Goal: Transaction & Acquisition: Purchase product/service

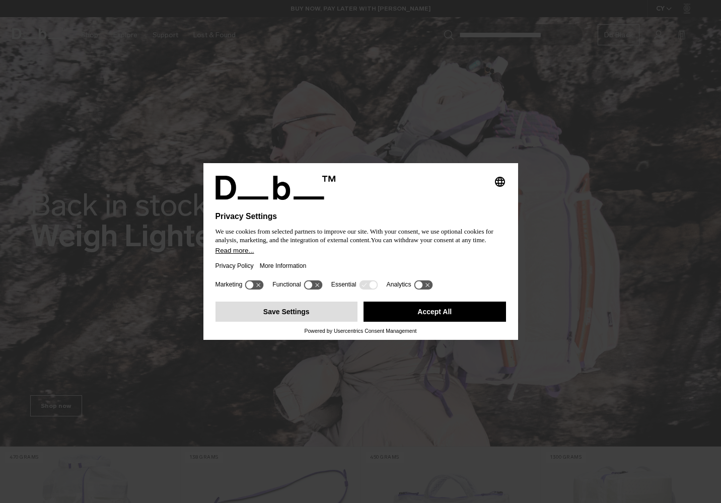
click at [288, 318] on button "Save Settings" at bounding box center [286, 312] width 142 height 20
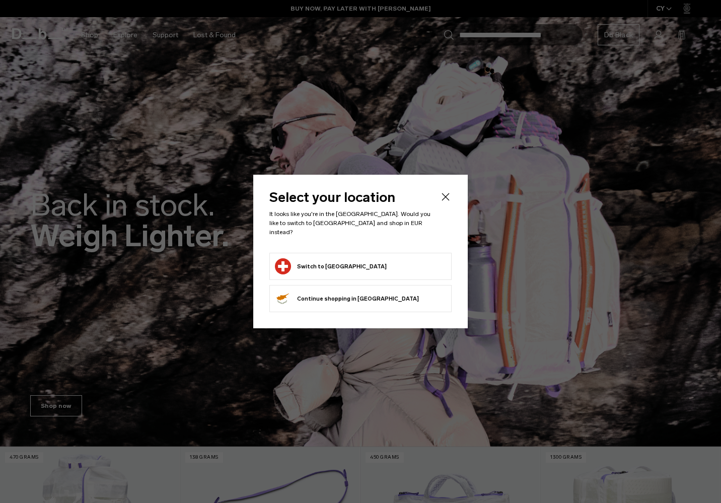
click at [322, 263] on button "Switch to Switzerland" at bounding box center [331, 266] width 112 height 16
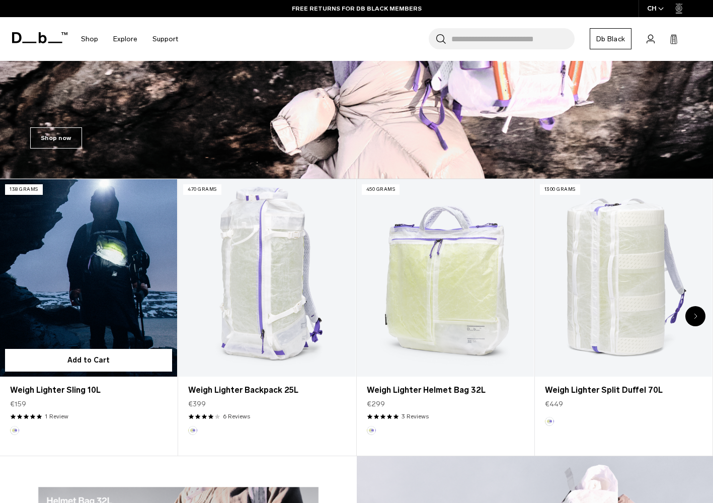
scroll to position [309, 0]
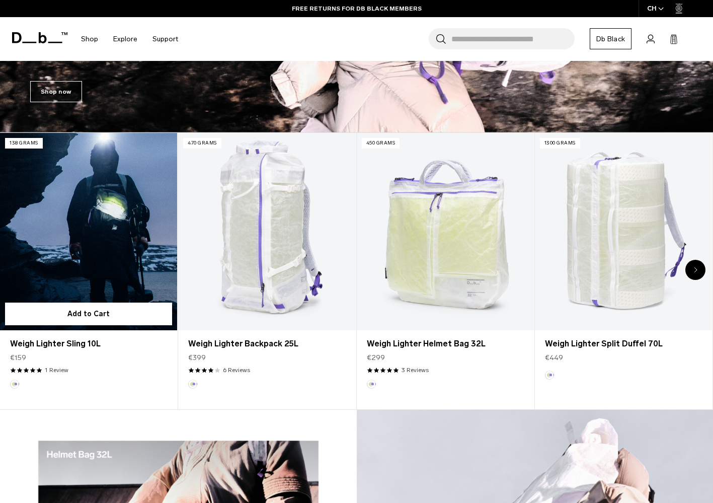
click at [102, 219] on link "Weigh Lighter Sling 10L" at bounding box center [88, 231] width 177 height 197
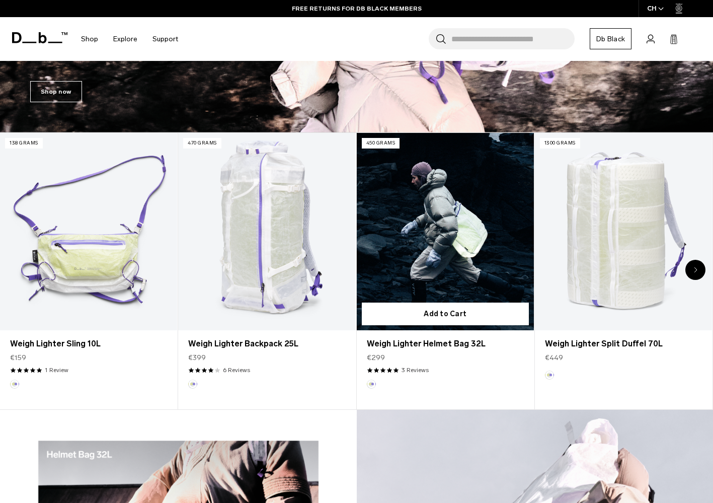
click at [415, 232] on link "Weigh Lighter Helmet Bag 32L" at bounding box center [445, 231] width 177 height 197
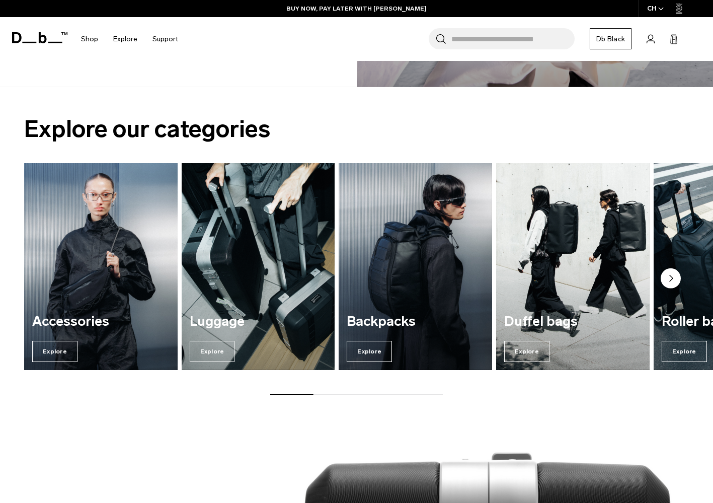
scroll to position [1137, 0]
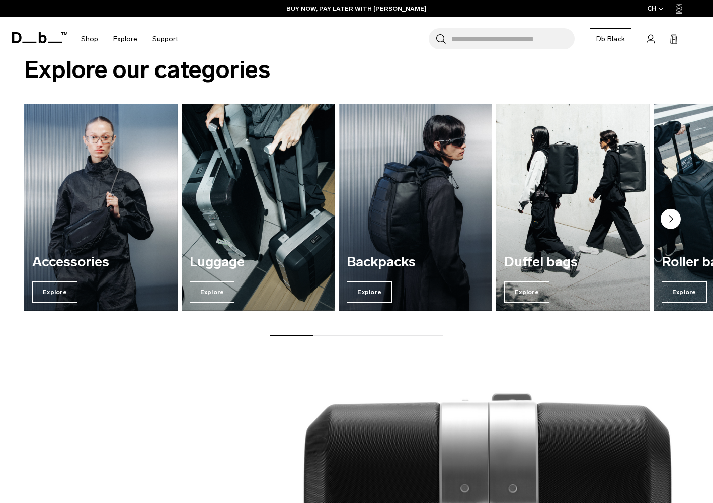
click at [325, 333] on div "Accessories Explore Luggage Explore Backpacks Explore Duffel bags Explore" at bounding box center [356, 220] width 713 height 232
click at [310, 333] on div "Accessories Explore Luggage Explore Backpacks Explore Duffel bags Explore" at bounding box center [356, 220] width 713 height 232
click at [674, 218] on circle "Next slide" at bounding box center [671, 218] width 20 height 20
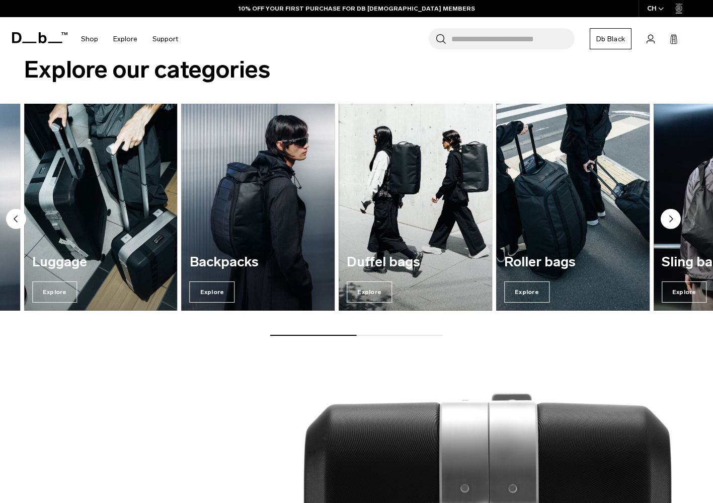
click at [674, 218] on circle "Next slide" at bounding box center [671, 218] width 20 height 20
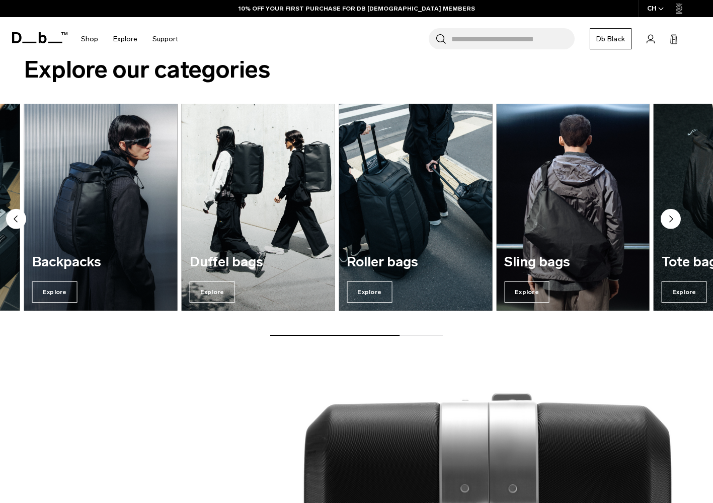
click at [674, 218] on circle "Next slide" at bounding box center [671, 218] width 20 height 20
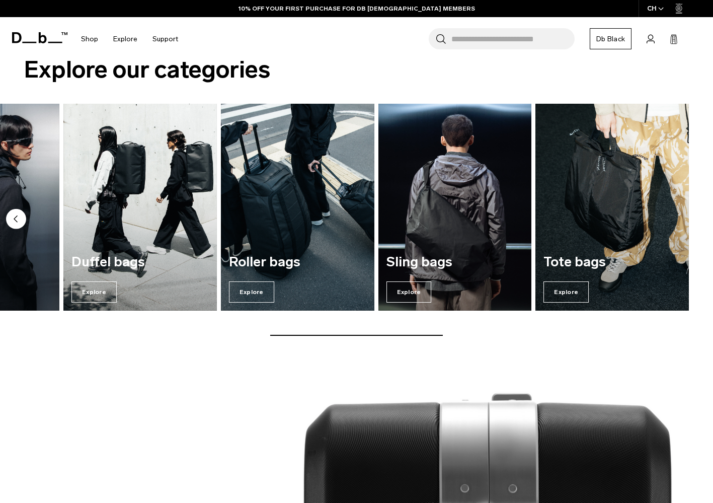
click at [15, 218] on icon "Previous slide" at bounding box center [15, 218] width 3 height 6
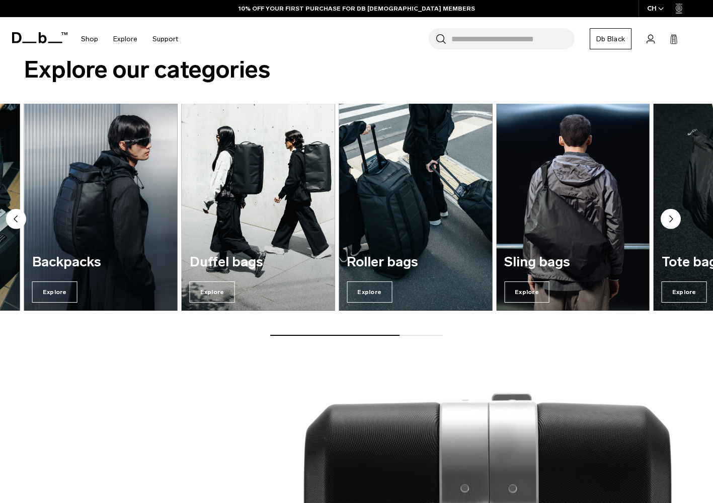
click at [15, 218] on icon "Previous slide" at bounding box center [15, 218] width 3 height 6
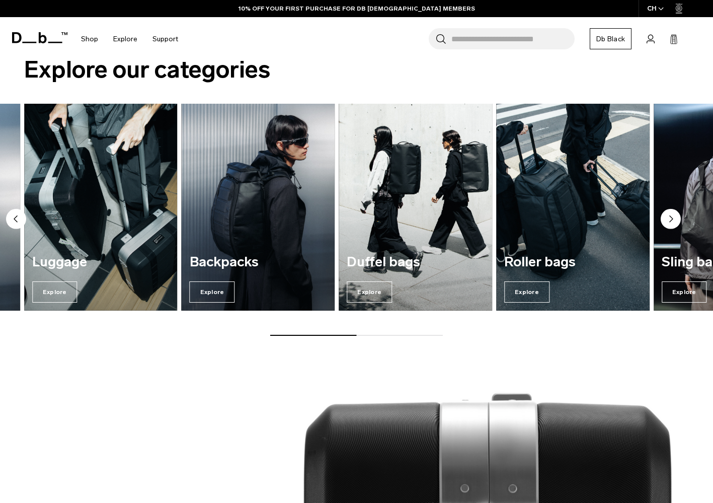
click at [15, 218] on icon "Previous slide" at bounding box center [15, 218] width 3 height 6
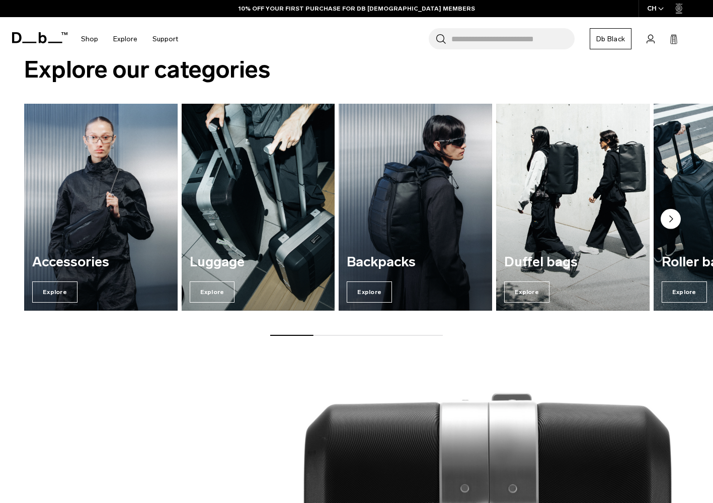
click at [15, 218] on div "Accessories Explore Luggage Explore Backpacks Explore Duffel bags Explore" at bounding box center [356, 220] width 713 height 232
click at [91, 364] on div "Explore our categories Accessories Explore Luggage Explore Backpacks Explore Du…" at bounding box center [356, 198] width 713 height 340
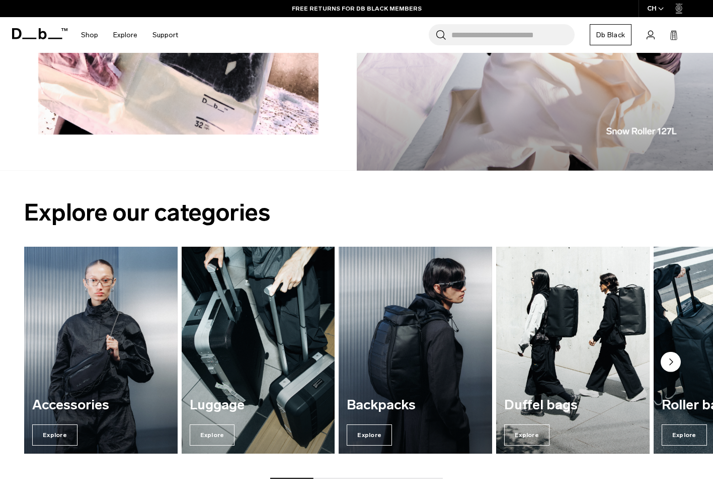
scroll to position [960, 0]
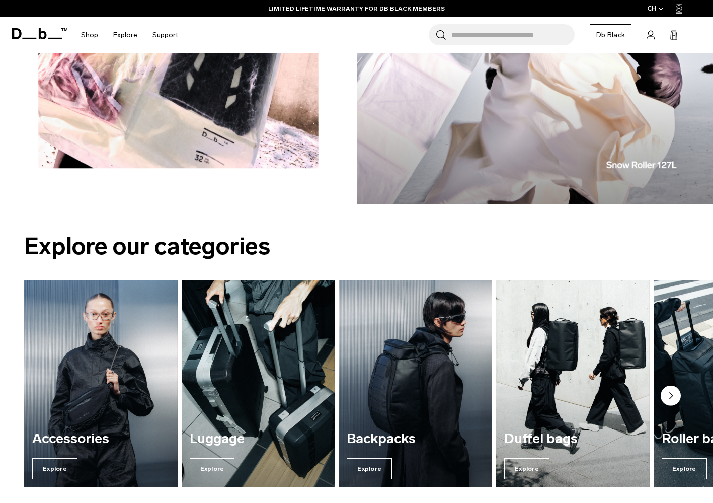
click at [667, 395] on circle "Next slide" at bounding box center [671, 395] width 20 height 20
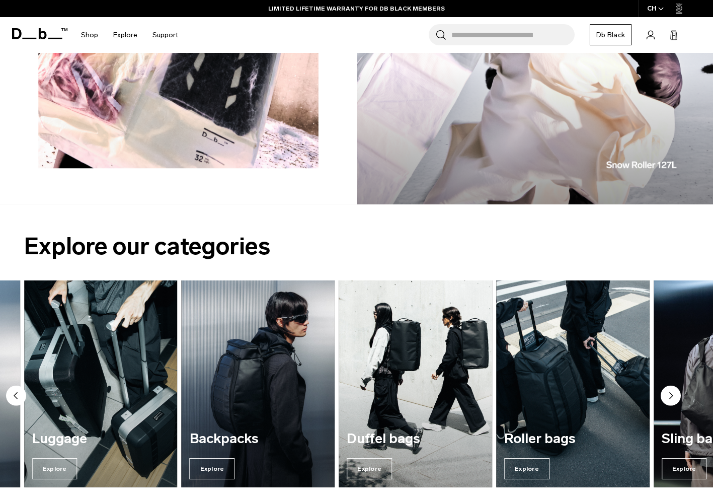
click at [18, 392] on circle "Previous slide" at bounding box center [16, 395] width 20 height 20
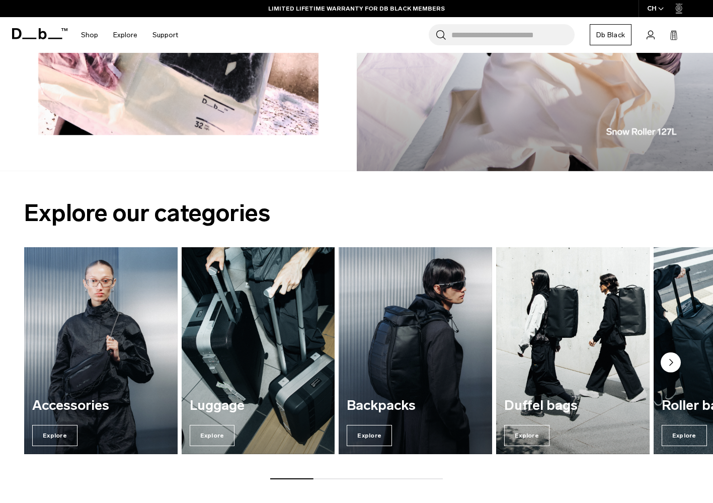
scroll to position [1030, 0]
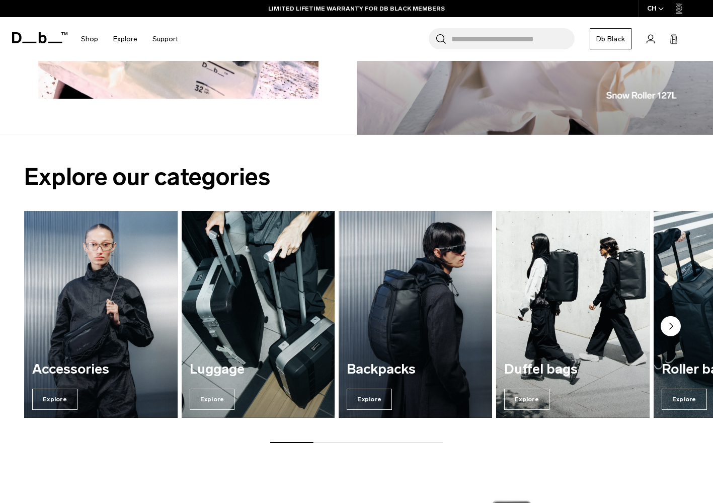
click at [669, 326] on circle "Next slide" at bounding box center [671, 326] width 20 height 20
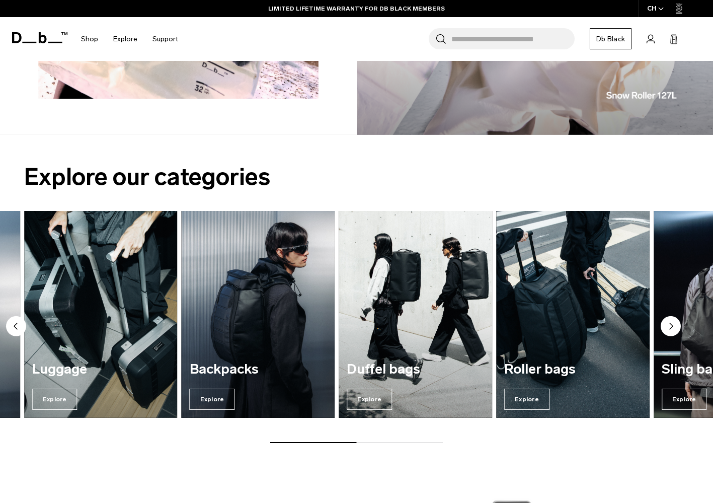
click at [669, 326] on circle "Next slide" at bounding box center [671, 326] width 20 height 20
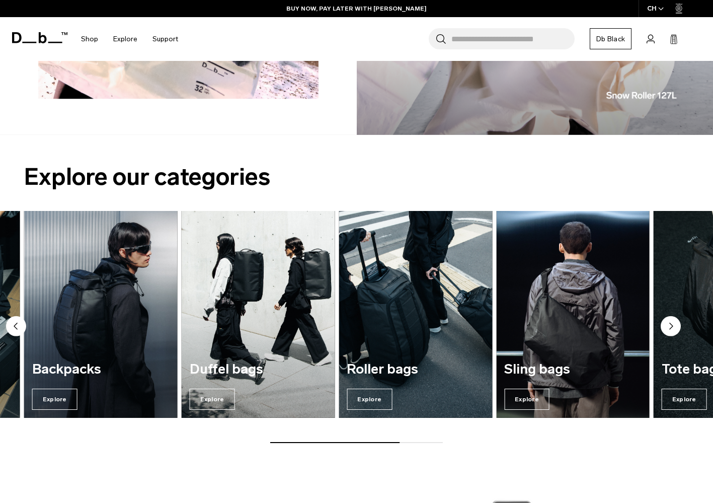
click at [669, 326] on circle "Next slide" at bounding box center [671, 326] width 20 height 20
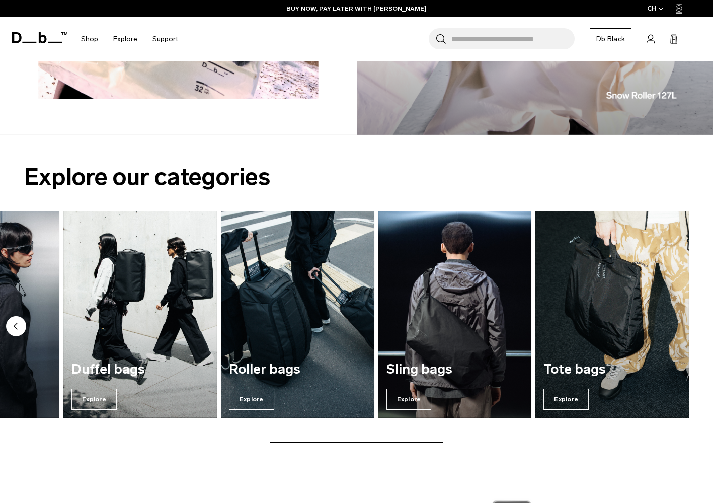
click at [19, 324] on circle "Previous slide" at bounding box center [16, 326] width 20 height 20
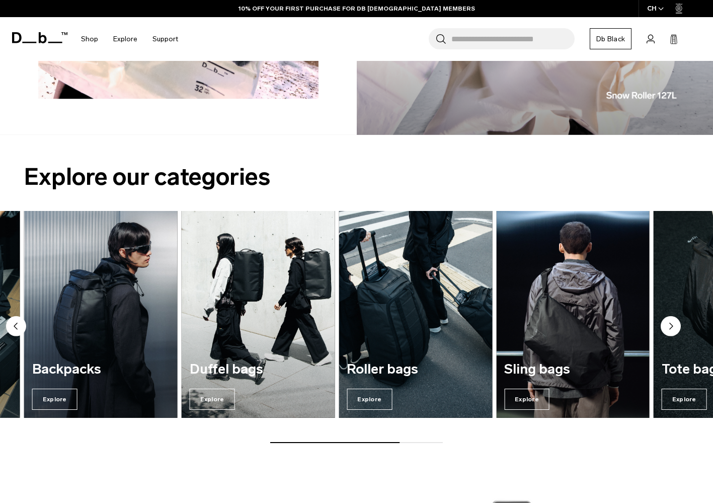
click at [19, 324] on circle "Previous slide" at bounding box center [16, 326] width 20 height 20
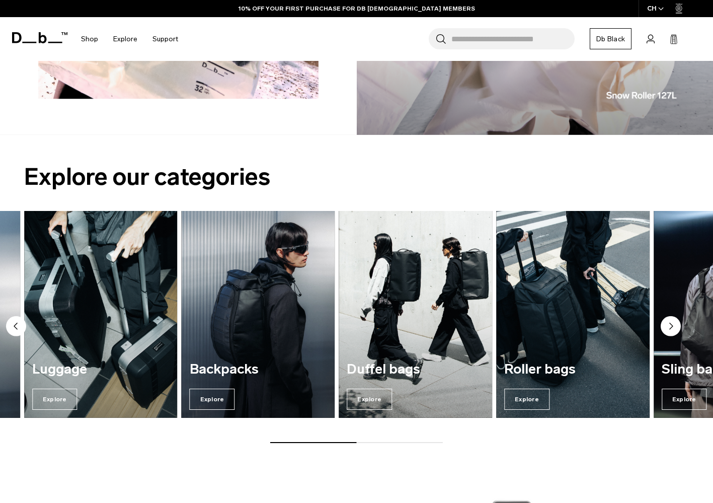
click at [19, 324] on circle "Previous slide" at bounding box center [16, 326] width 20 height 20
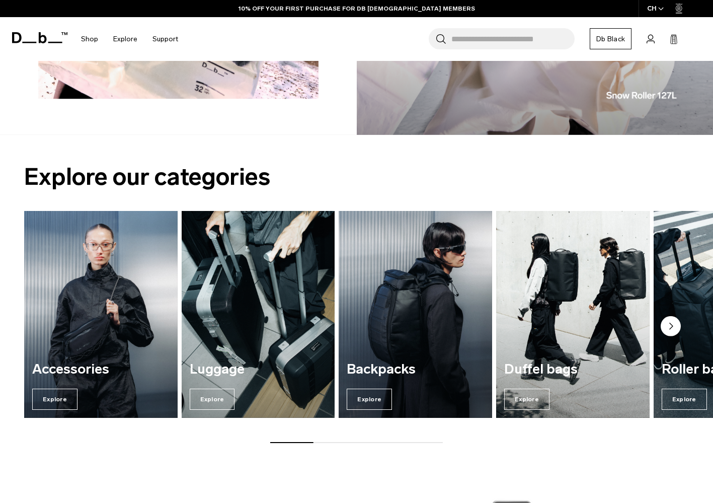
click at [19, 324] on div "Accessories Explore Luggage Explore Backpacks Explore Duffel bags Explore" at bounding box center [356, 327] width 713 height 232
click at [666, 329] on circle "Next slide" at bounding box center [671, 326] width 20 height 20
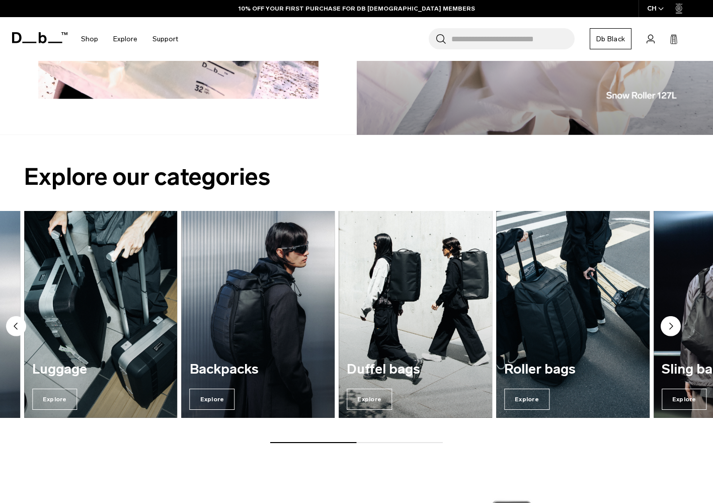
click at [666, 329] on circle "Next slide" at bounding box center [671, 326] width 20 height 20
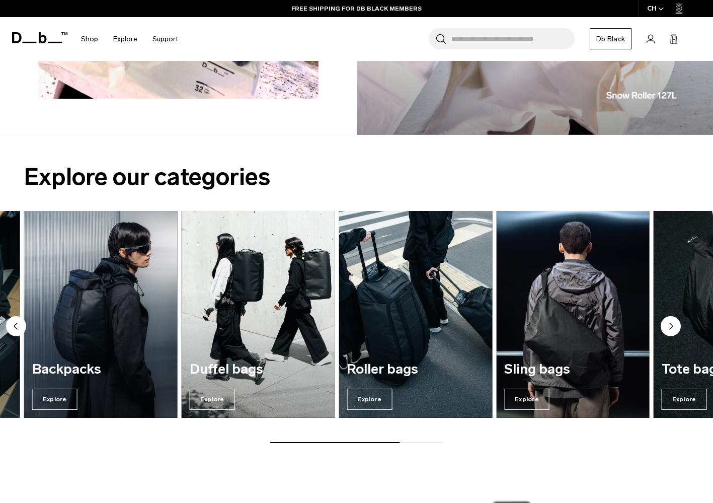
click at [666, 329] on circle "Next slide" at bounding box center [671, 326] width 20 height 20
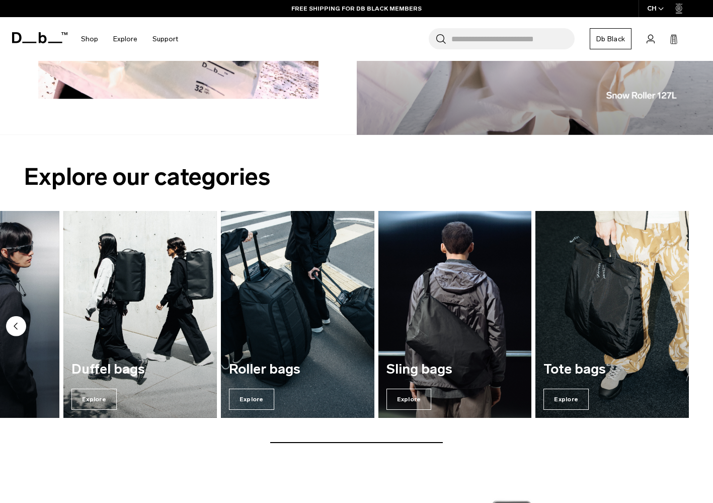
click at [15, 327] on circle "Previous slide" at bounding box center [16, 326] width 20 height 20
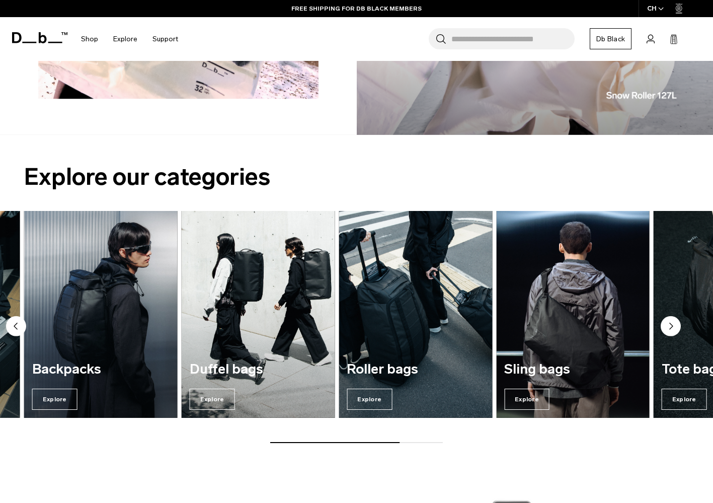
click at [15, 327] on circle "Previous slide" at bounding box center [16, 326] width 20 height 20
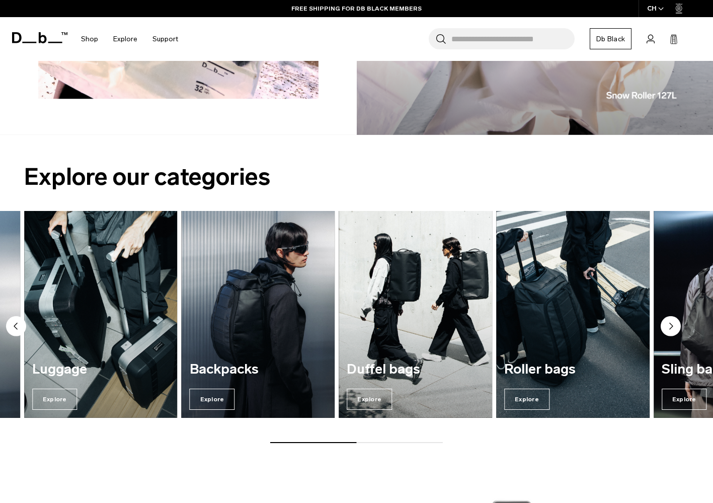
click at [15, 327] on circle "Previous slide" at bounding box center [16, 326] width 20 height 20
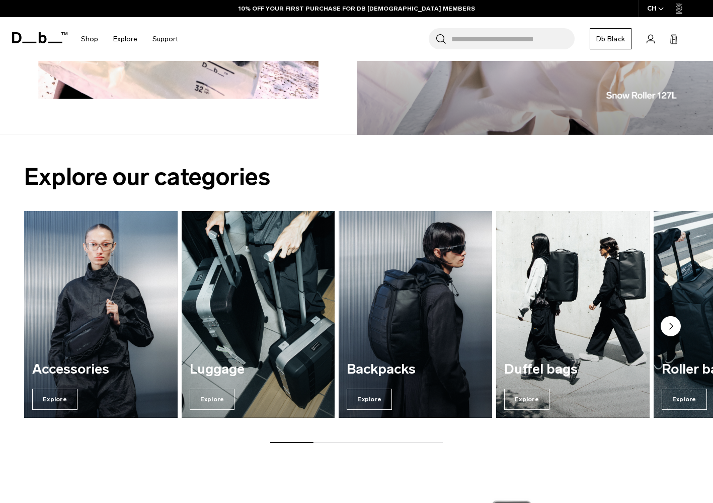
click at [672, 324] on icon "Next slide" at bounding box center [671, 326] width 3 height 6
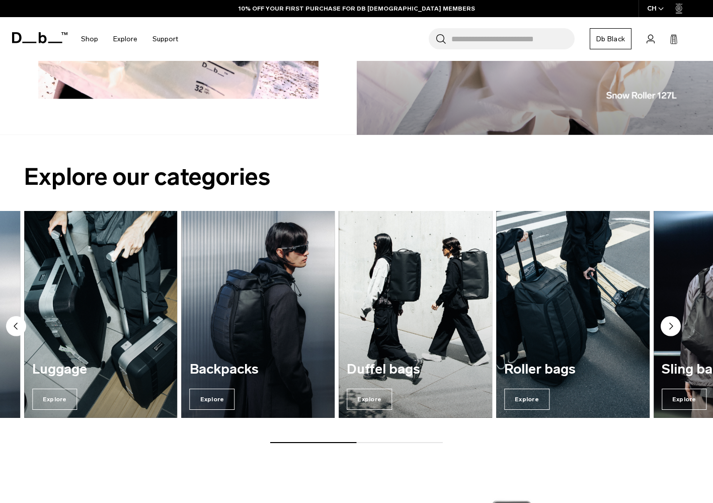
click at [672, 324] on icon "Next slide" at bounding box center [671, 326] width 3 height 6
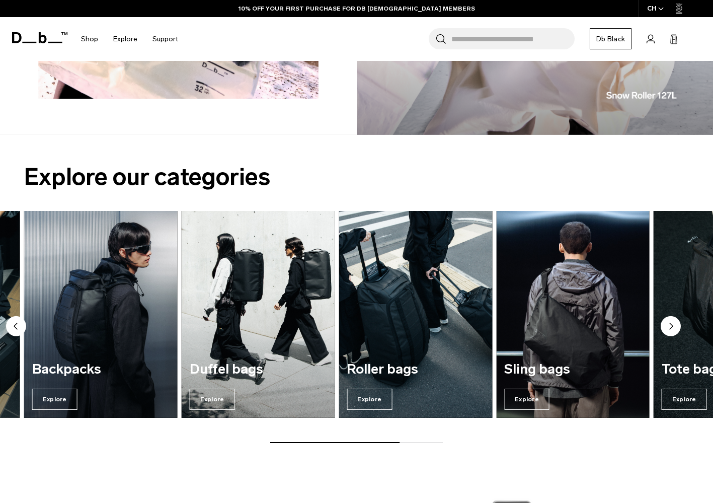
click at [672, 324] on icon "Next slide" at bounding box center [671, 326] width 3 height 6
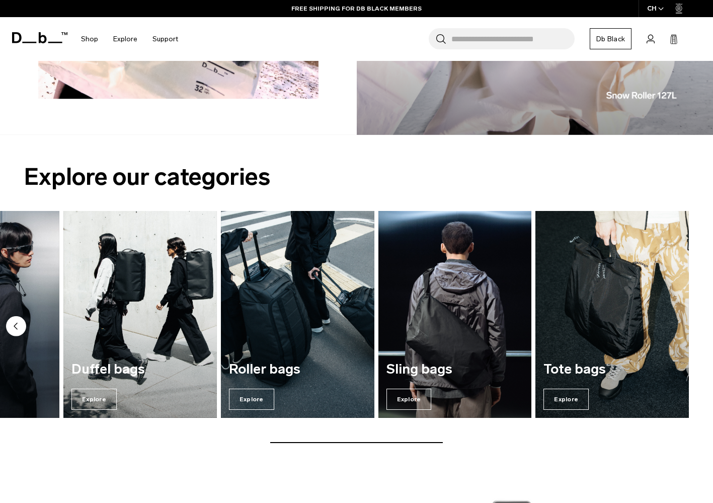
click at [672, 324] on img "7 / 7" at bounding box center [613, 314] width 154 height 207
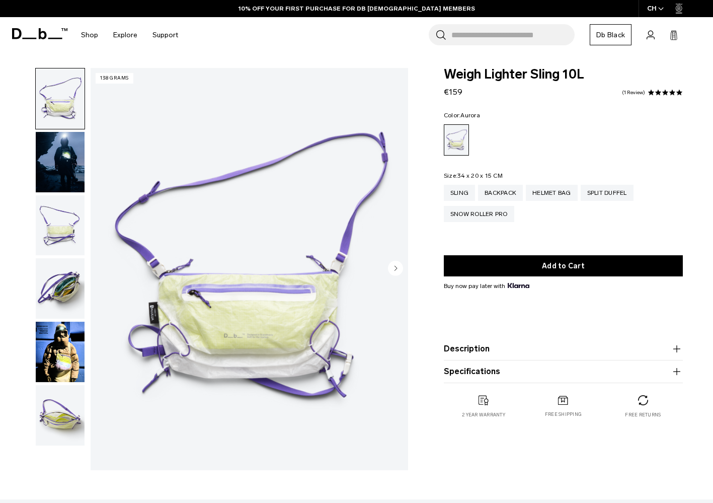
click at [66, 187] on img "button" at bounding box center [60, 162] width 49 height 60
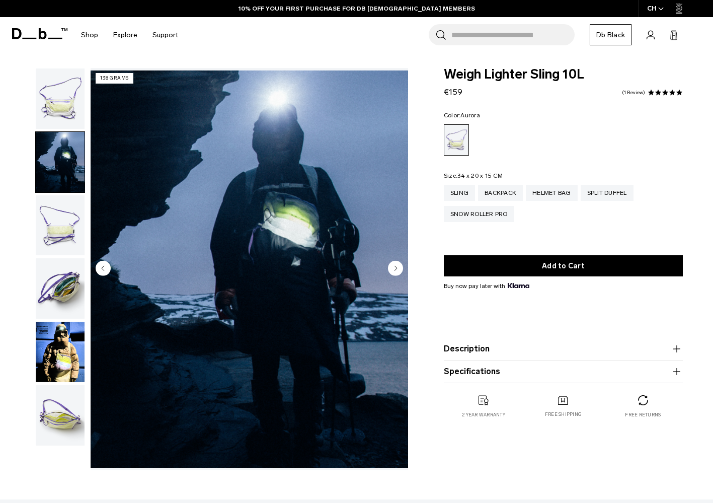
click at [65, 242] on img "button" at bounding box center [60, 225] width 49 height 60
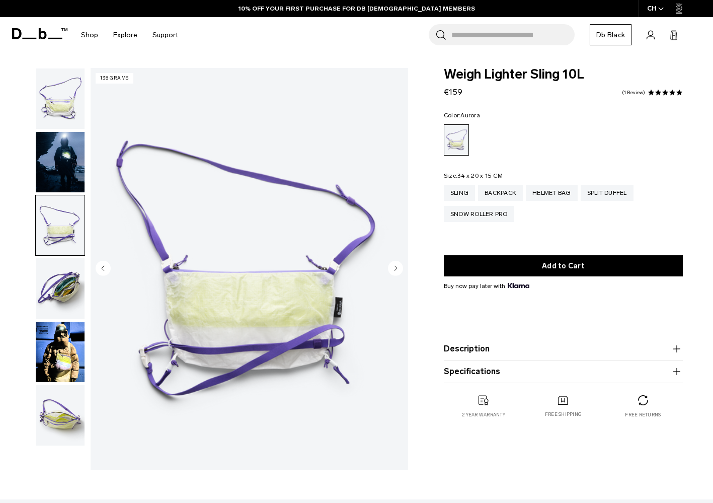
click at [65, 325] on img "button" at bounding box center [60, 352] width 49 height 60
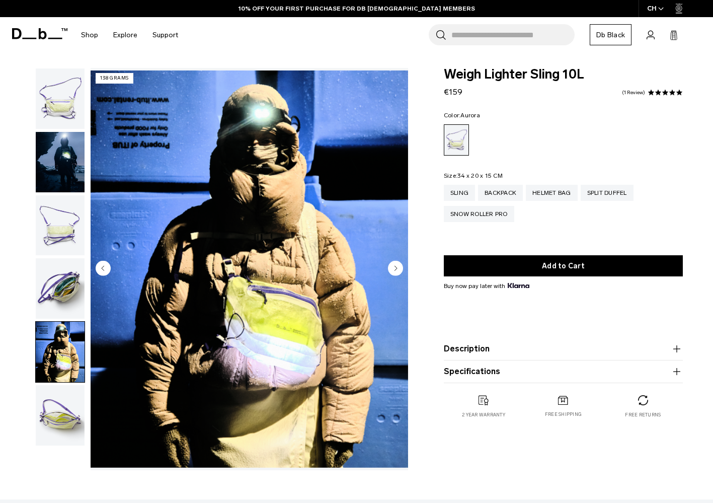
click at [65, 280] on img "button" at bounding box center [60, 288] width 49 height 60
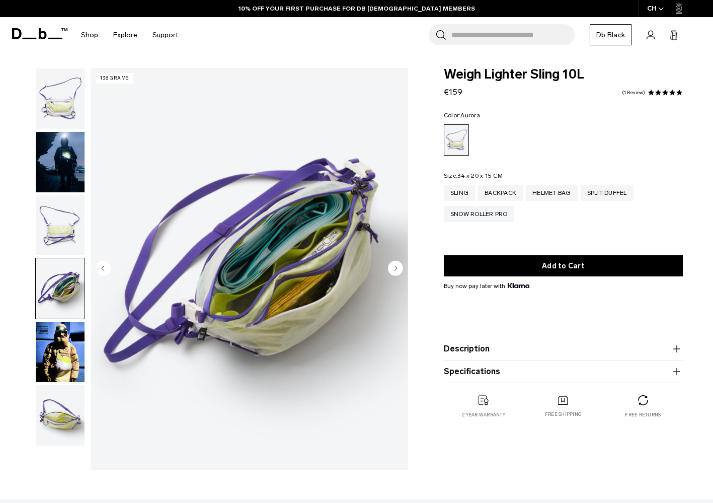
click at [65, 335] on img "button" at bounding box center [60, 352] width 49 height 60
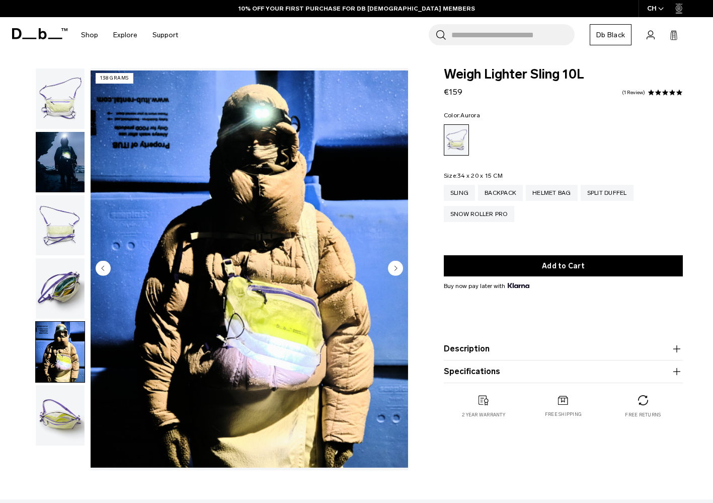
click at [63, 406] on img "button" at bounding box center [60, 415] width 49 height 60
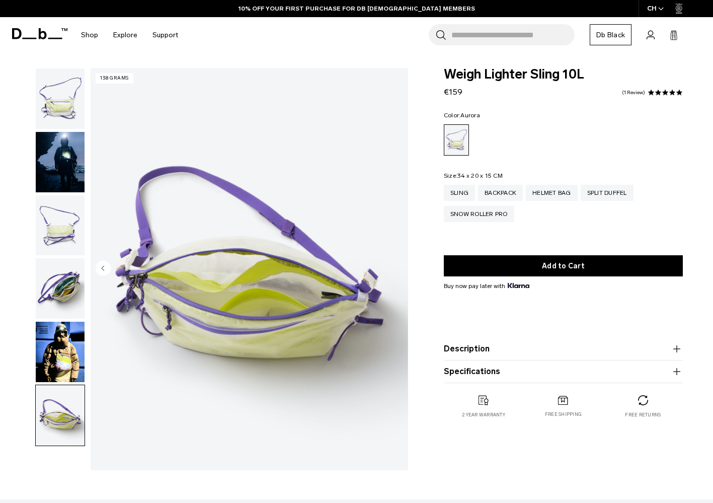
click at [66, 365] on img "button" at bounding box center [60, 352] width 49 height 60
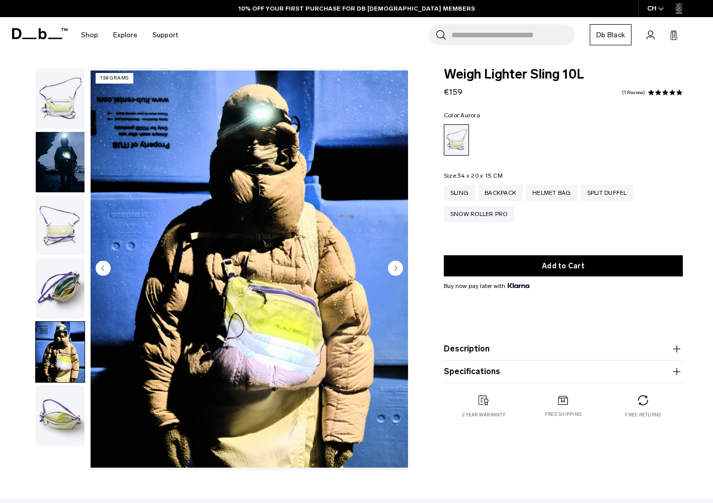
click at [66, 288] on img "button" at bounding box center [60, 288] width 49 height 60
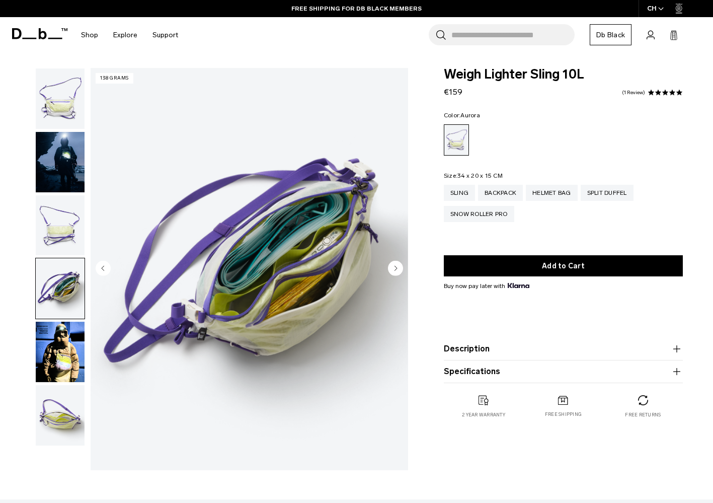
click at [67, 227] on img "button" at bounding box center [60, 225] width 49 height 60
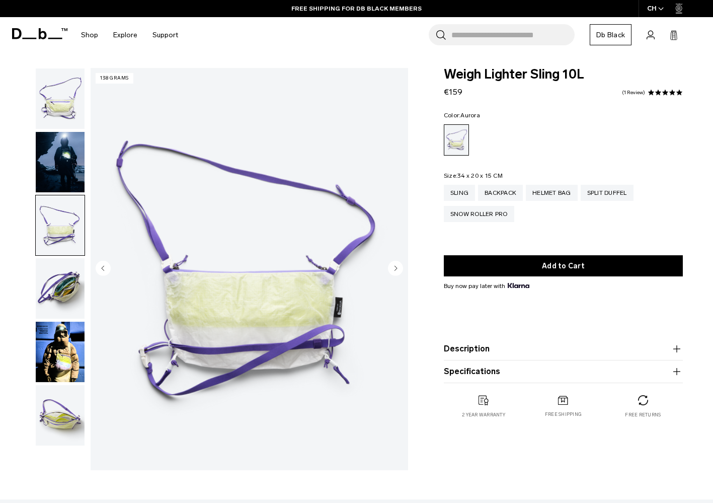
click at [67, 142] on img "button" at bounding box center [60, 162] width 49 height 60
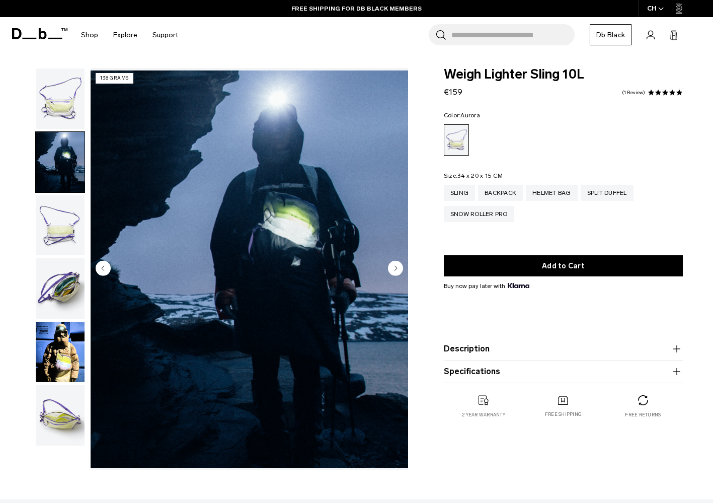
click at [67, 108] on img "button" at bounding box center [60, 98] width 49 height 60
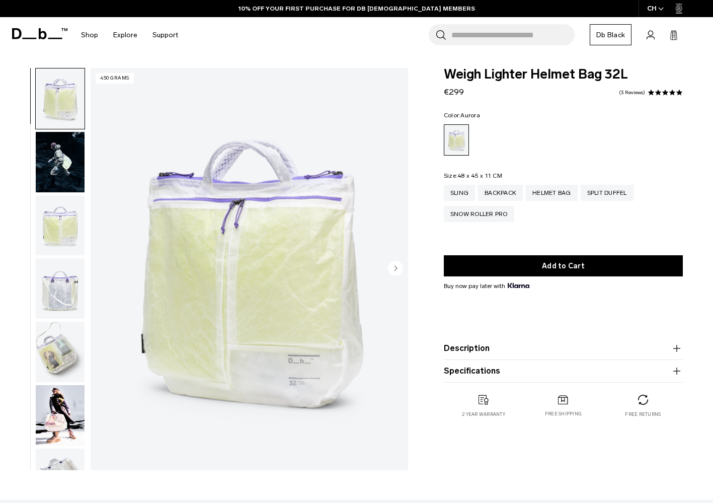
drag, startPoint x: 59, startPoint y: 175, endPoint x: 59, endPoint y: 222, distance: 46.8
click at [59, 175] on img "button" at bounding box center [60, 162] width 49 height 60
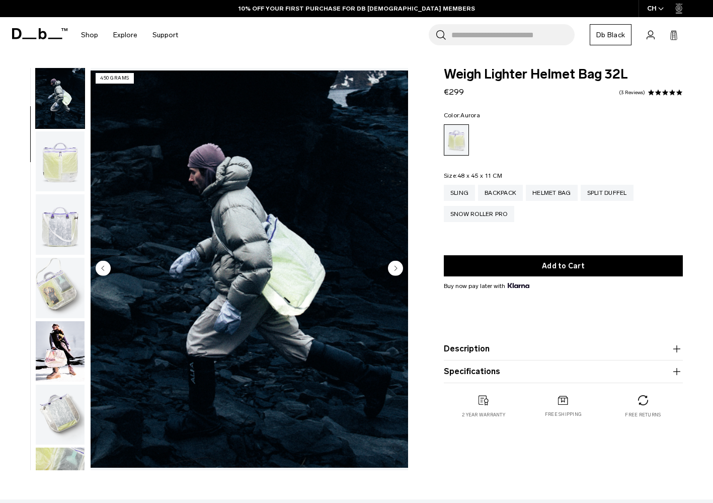
click at [58, 165] on img "button" at bounding box center [60, 161] width 49 height 60
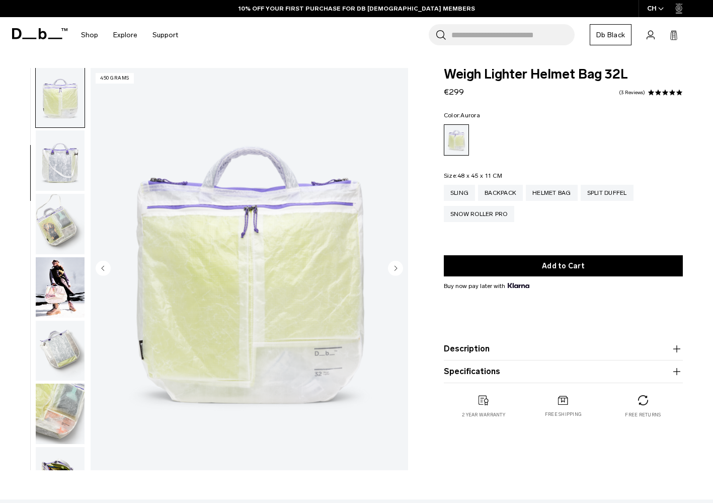
click at [58, 165] on img "button" at bounding box center [60, 160] width 49 height 60
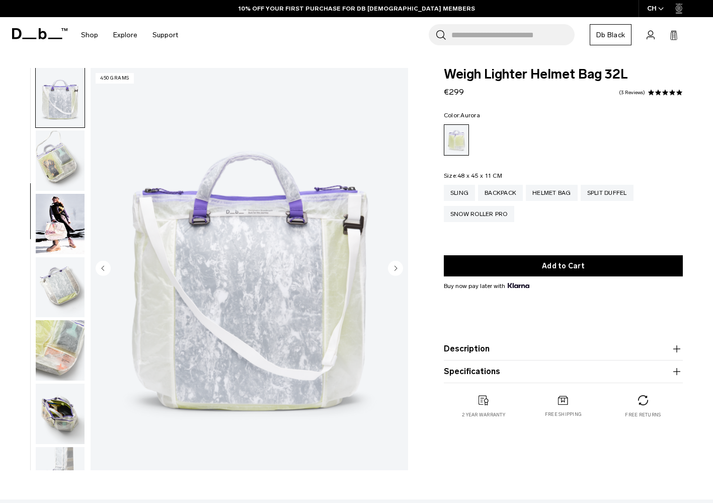
scroll to position [192, 0]
click at [58, 165] on img "button" at bounding box center [60, 160] width 49 height 60
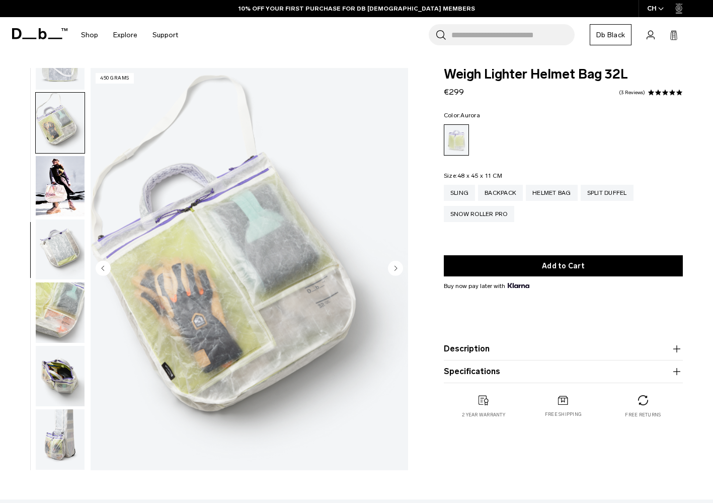
click at [58, 181] on img "button" at bounding box center [60, 186] width 49 height 60
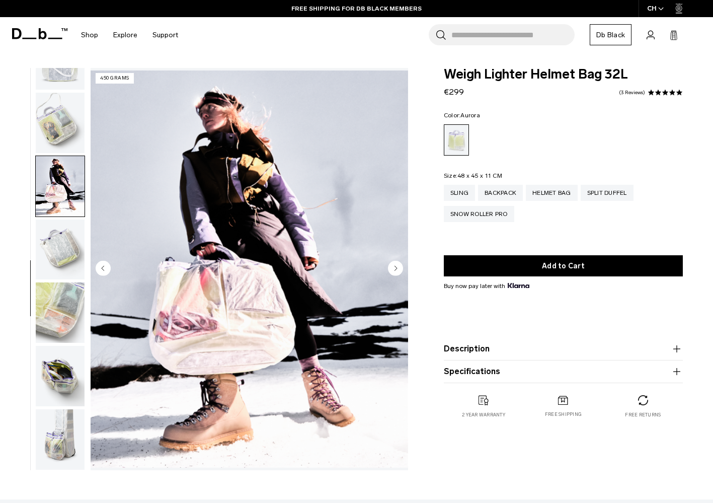
click at [66, 254] on img "button" at bounding box center [60, 250] width 49 height 60
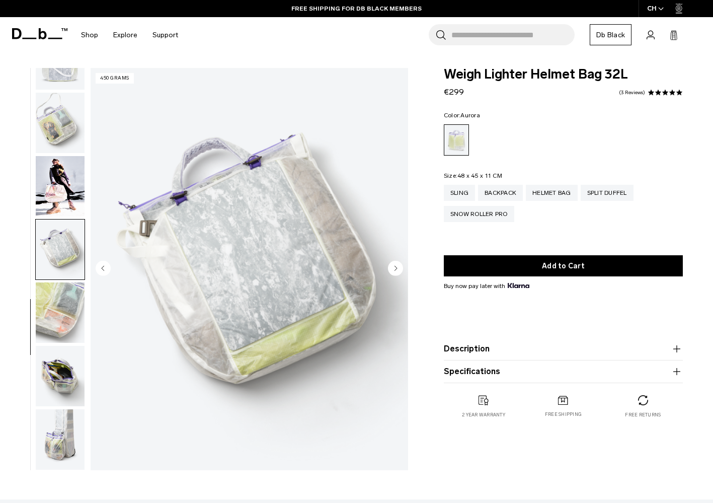
click at [64, 302] on img "button" at bounding box center [60, 312] width 49 height 60
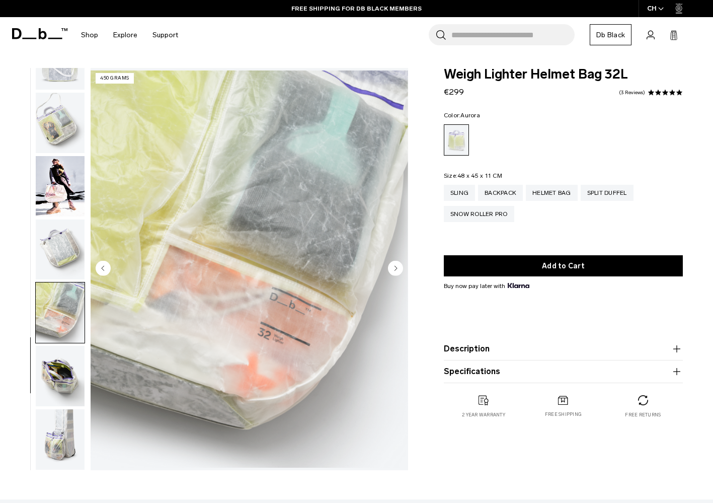
click at [64, 375] on img "button" at bounding box center [60, 376] width 49 height 60
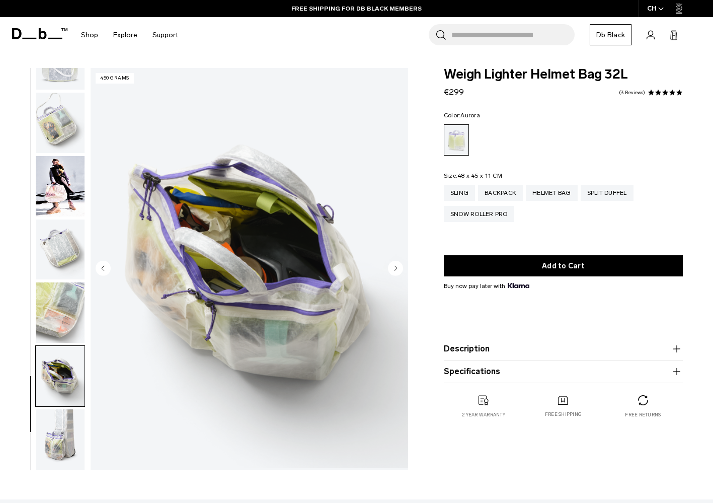
click at [67, 422] on img "button" at bounding box center [60, 439] width 49 height 60
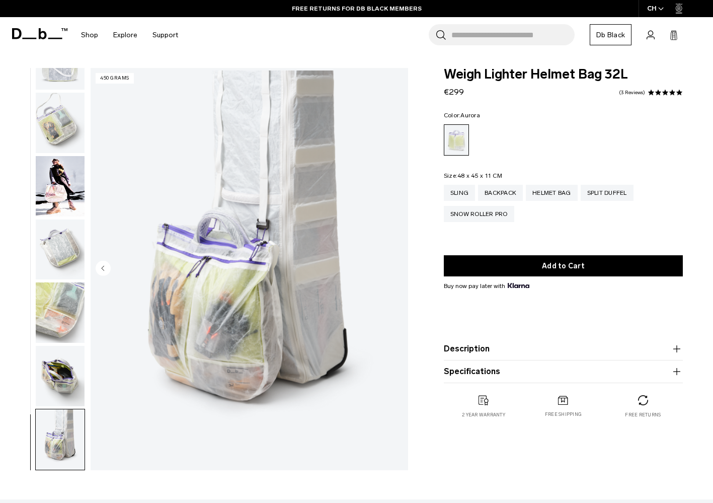
click at [67, 372] on img "button" at bounding box center [60, 376] width 49 height 60
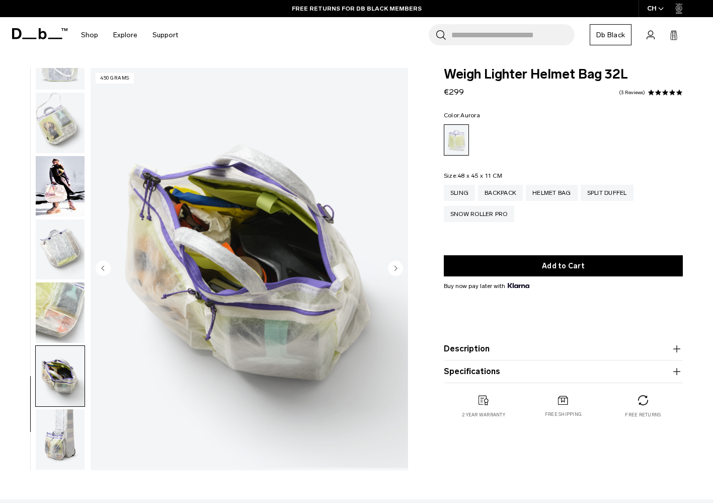
click at [63, 316] on img "button" at bounding box center [60, 312] width 49 height 60
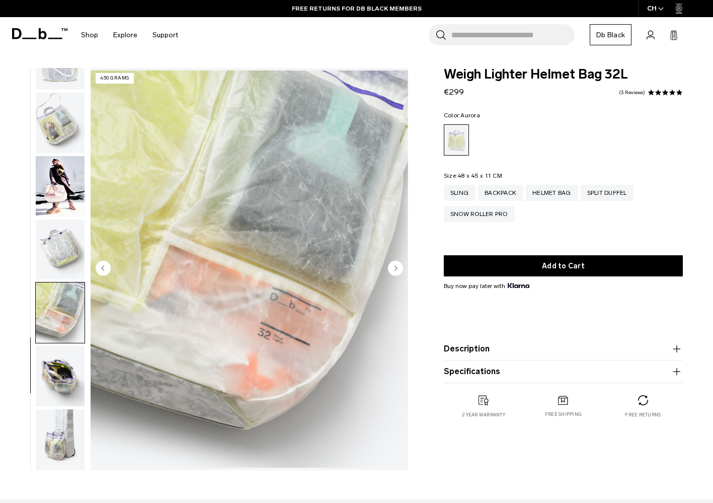
click at [66, 272] on img "button" at bounding box center [60, 250] width 49 height 60
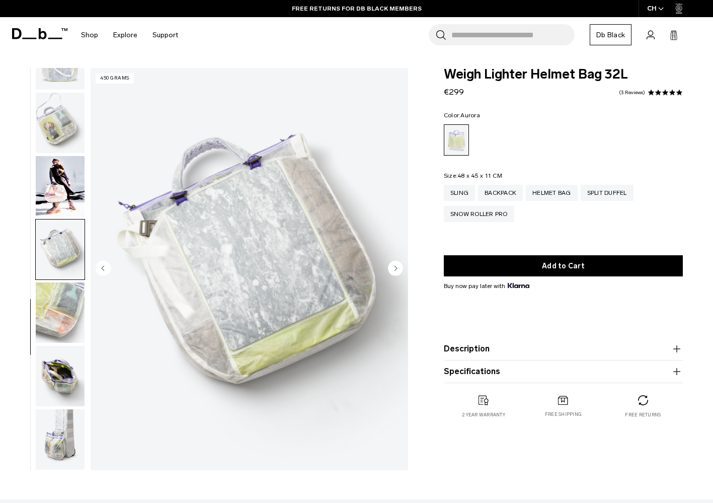
click at [66, 194] on img "button" at bounding box center [60, 186] width 49 height 60
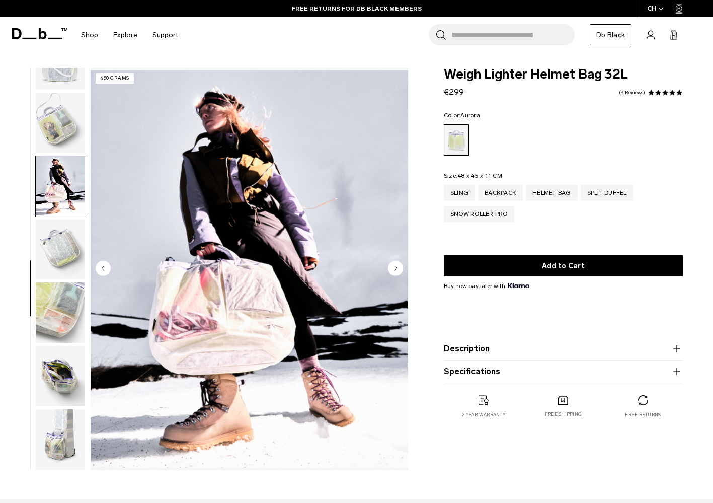
click at [69, 141] on img "button" at bounding box center [60, 123] width 49 height 60
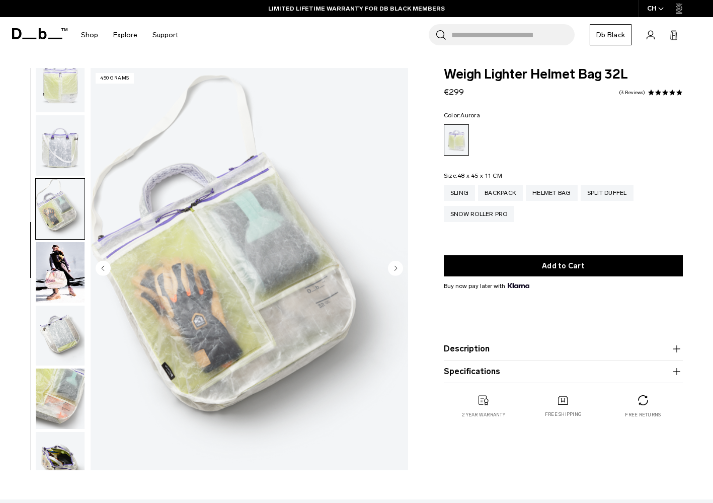
click at [69, 141] on img "button" at bounding box center [60, 145] width 49 height 60
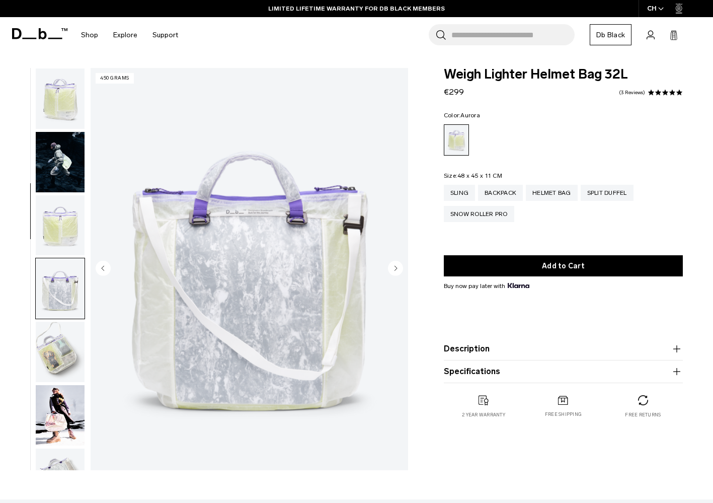
scroll to position [0, 0]
click at [58, 229] on img "button" at bounding box center [60, 225] width 49 height 60
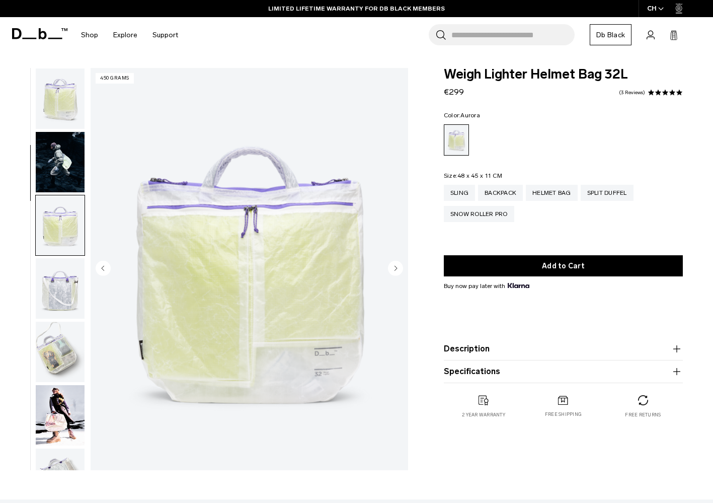
click at [63, 160] on img "button" at bounding box center [60, 162] width 49 height 60
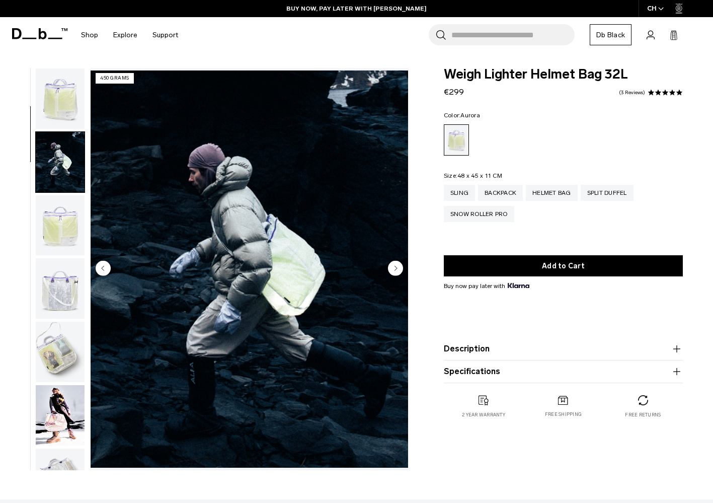
click at [56, 106] on img "button" at bounding box center [60, 98] width 49 height 60
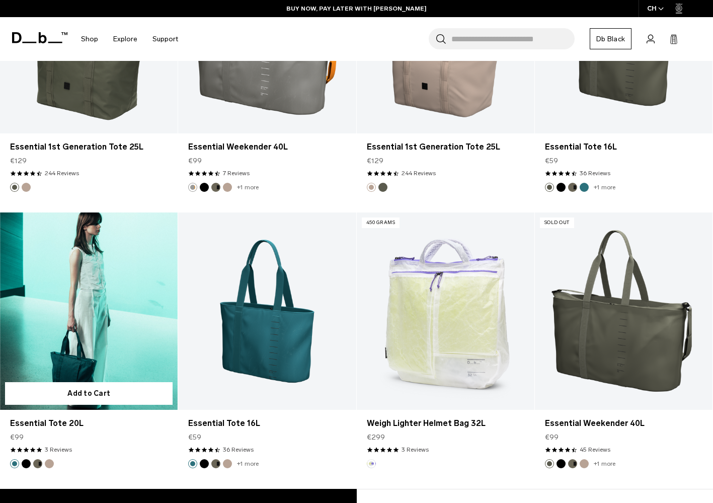
scroll to position [1019, 0]
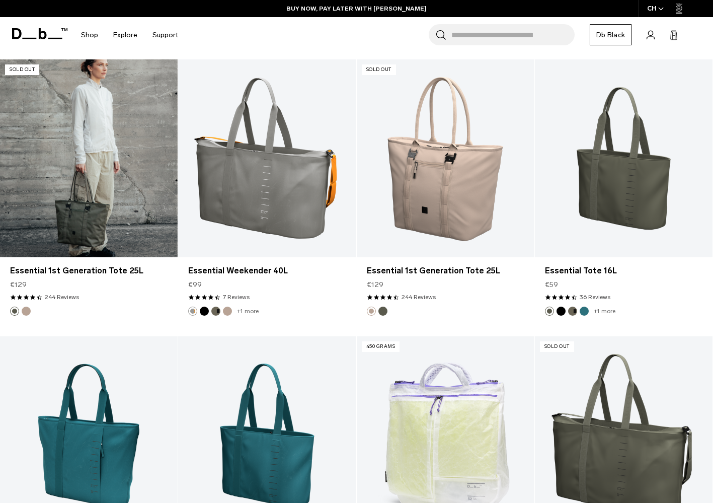
click at [27, 312] on button "Fogbow Beige" at bounding box center [26, 311] width 9 height 9
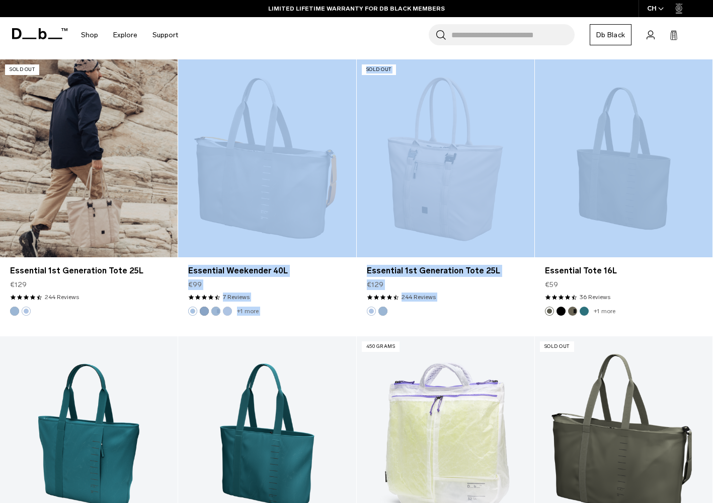
drag, startPoint x: 620, startPoint y: 35, endPoint x: 164, endPoint y: 318, distance: 537.1
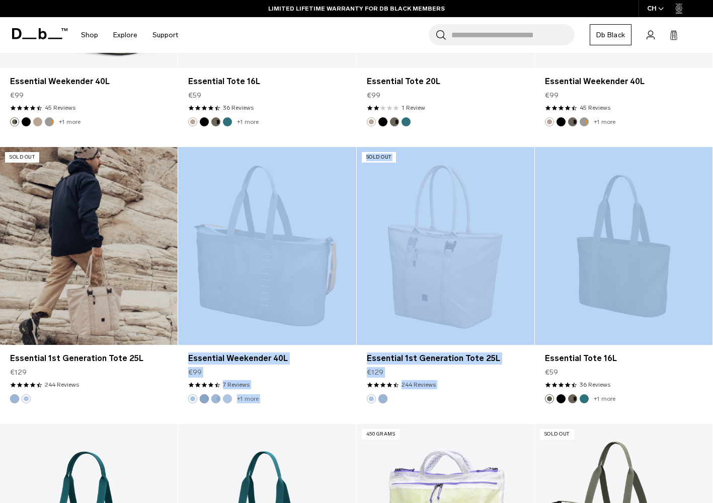
scroll to position [927, 0]
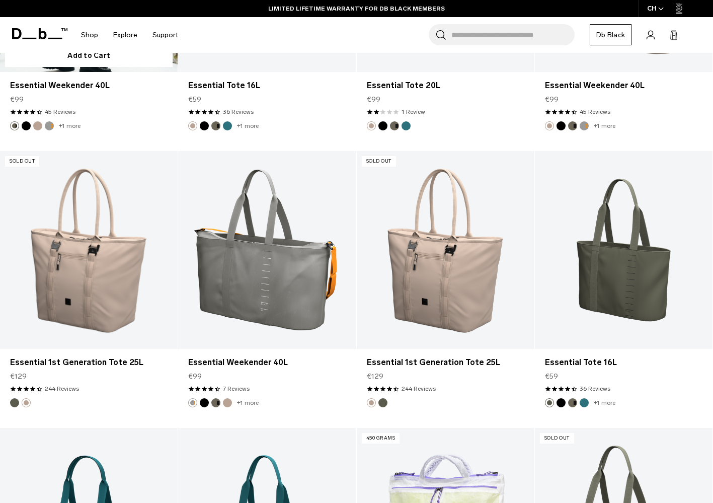
click at [11, 134] on article "New Add to Cart Essential Weekender 40L €99 4.3 star rating 45 Reviews +1 more" at bounding box center [89, 13] width 178 height 277
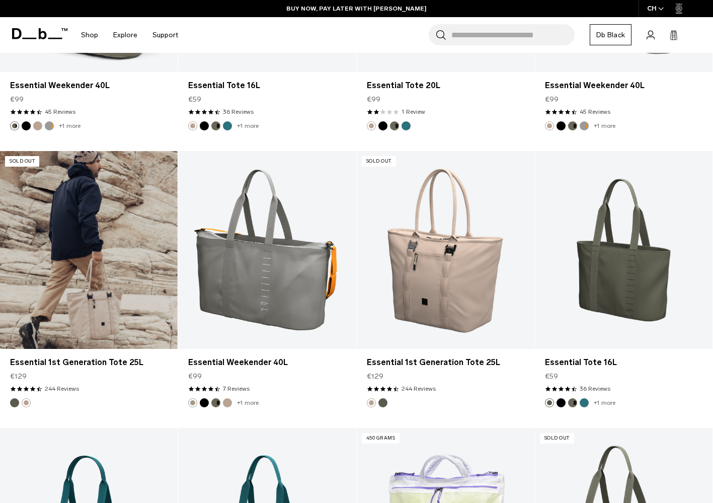
click at [14, 405] on button "Moss Green" at bounding box center [14, 402] width 9 height 9
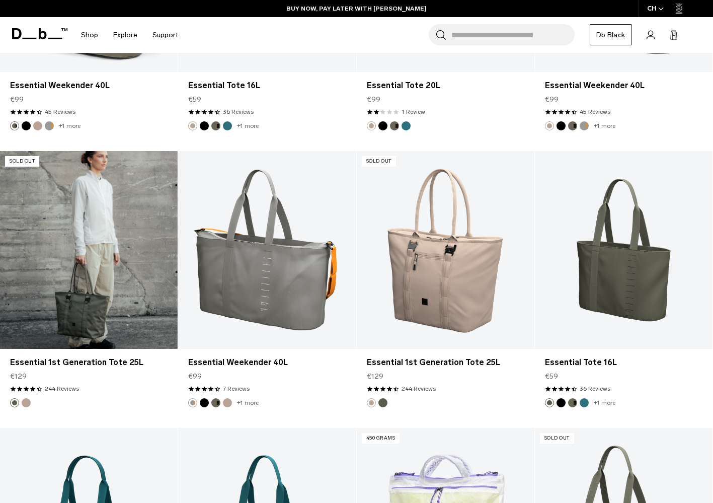
click at [89, 292] on link "Essential 1st Generation Tote 25L Moss Green" at bounding box center [89, 250] width 178 height 198
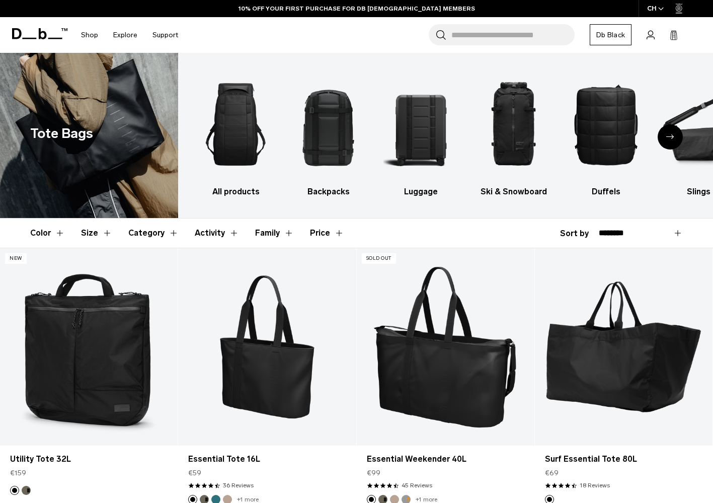
scroll to position [0, 0]
click at [675, 137] on div "Next slide" at bounding box center [670, 136] width 25 height 25
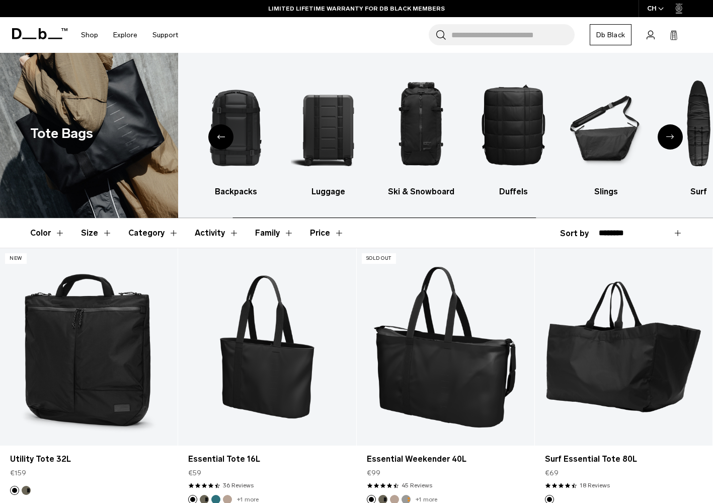
click at [675, 137] on div "Next slide" at bounding box center [670, 136] width 25 height 25
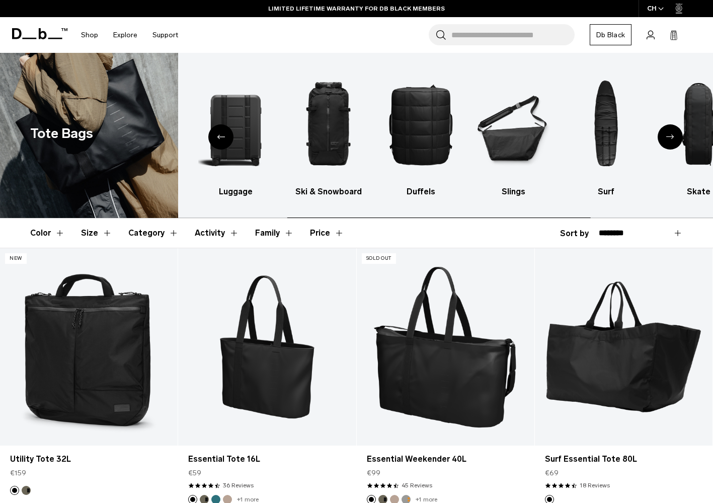
click at [675, 137] on div "Next slide" at bounding box center [670, 136] width 25 height 25
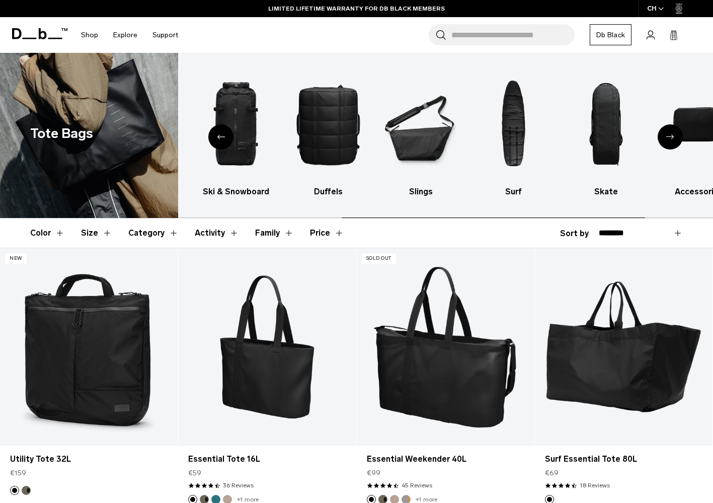
click at [675, 137] on div "Next slide" at bounding box center [670, 136] width 25 height 25
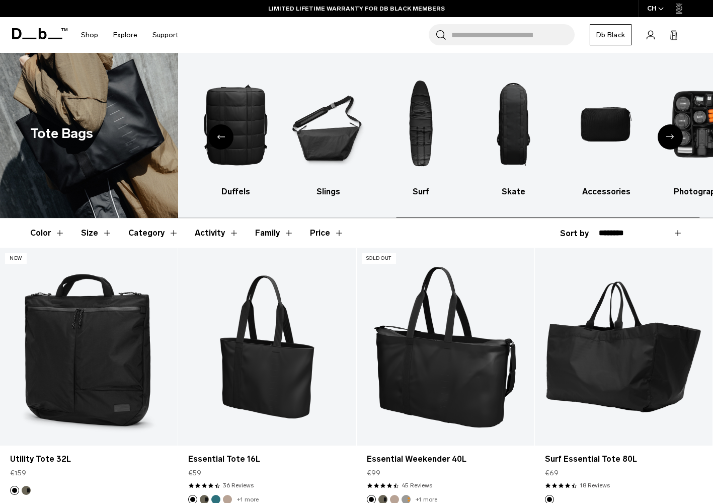
click at [675, 137] on div "Next slide" at bounding box center [670, 136] width 25 height 25
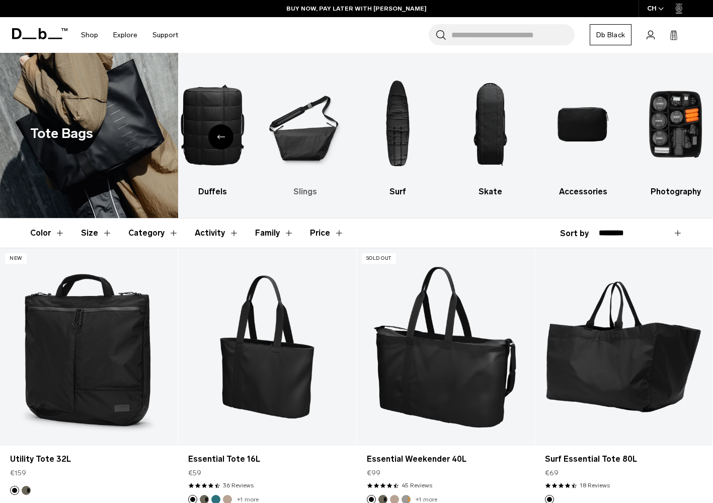
click at [287, 127] on img "6 / 10" at bounding box center [305, 124] width 75 height 113
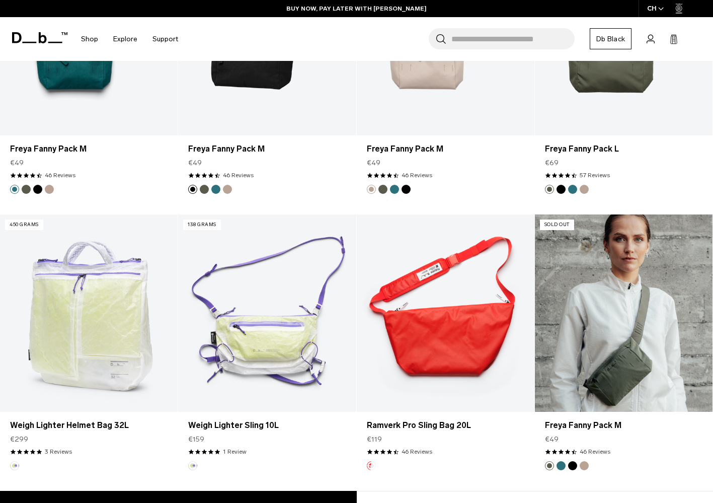
scroll to position [2181, 0]
